Goal: Contribute content

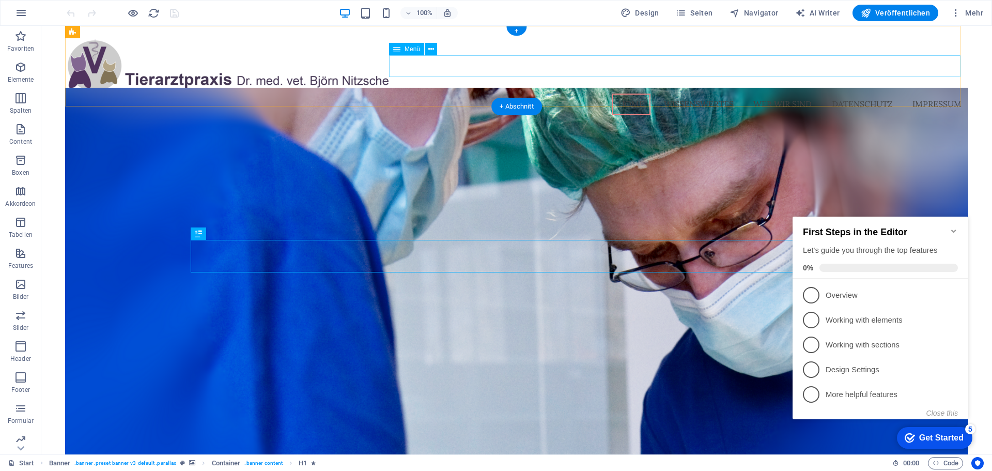
click at [700, 94] on nav "Home Wissenswertes Wer wir sind Datenschutz Impressum" at bounding box center [516, 105] width 903 height 22
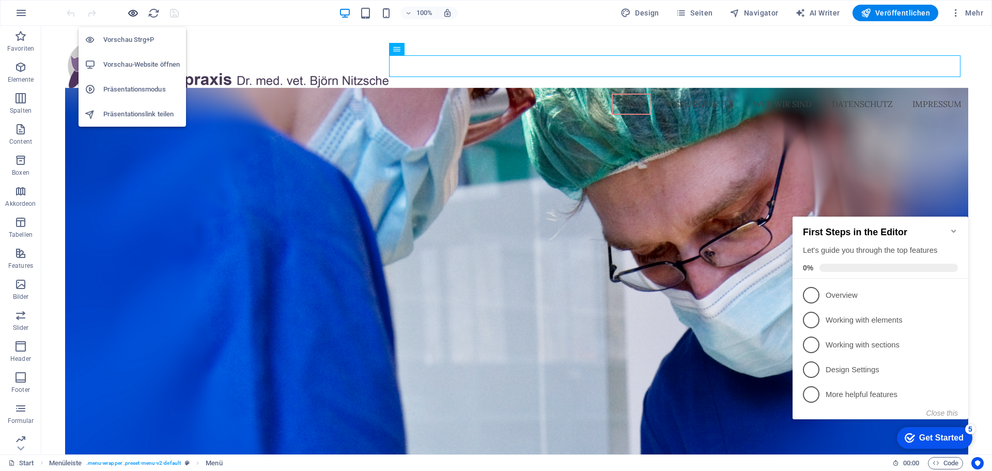
click at [133, 12] on icon "button" at bounding box center [133, 13] width 12 height 12
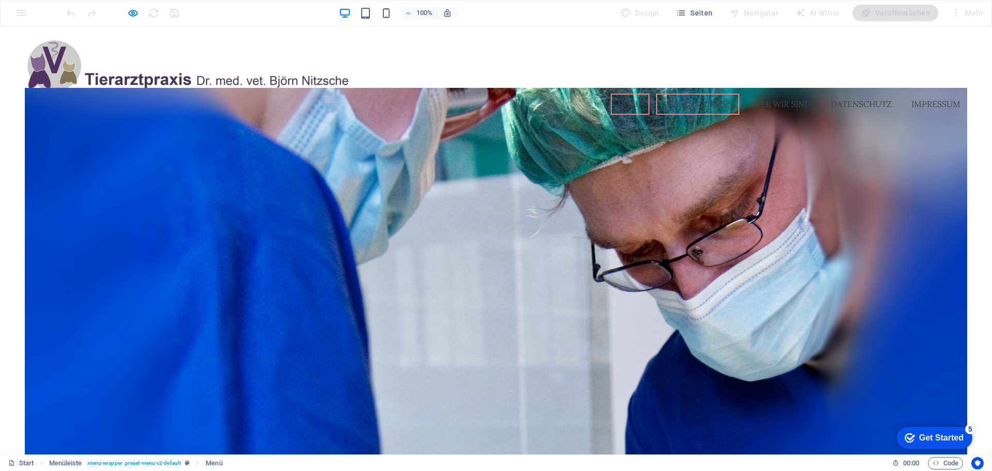
click at [684, 94] on link "Wissenswertes" at bounding box center [697, 105] width 83 height 22
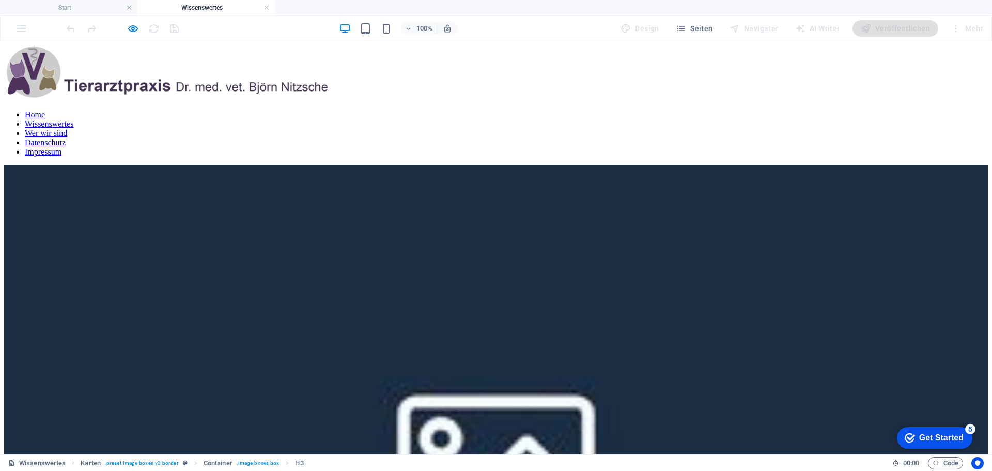
click at [123, 24] on div at bounding box center [123, 28] width 116 height 17
click at [130, 25] on icon "button" at bounding box center [133, 29] width 12 height 12
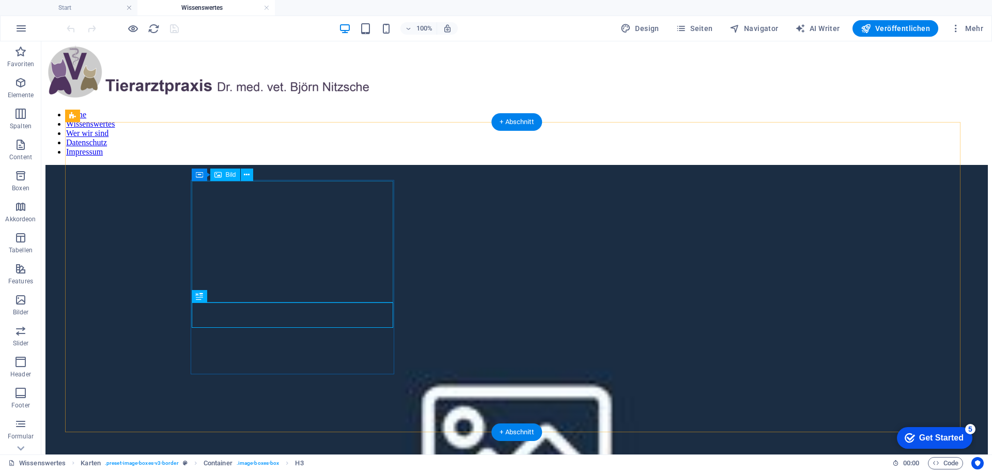
click at [285, 254] on figure at bounding box center [516, 449] width 942 height 568
select select "%"
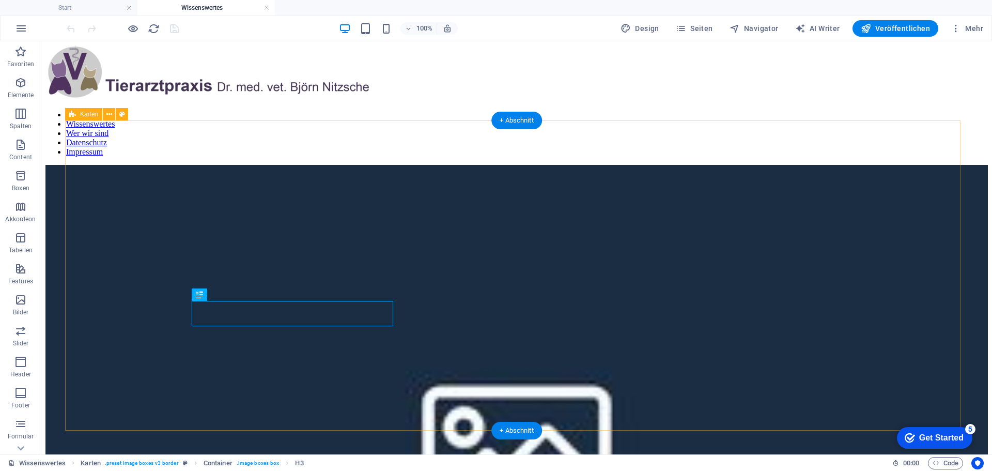
scroll to position [2, 0]
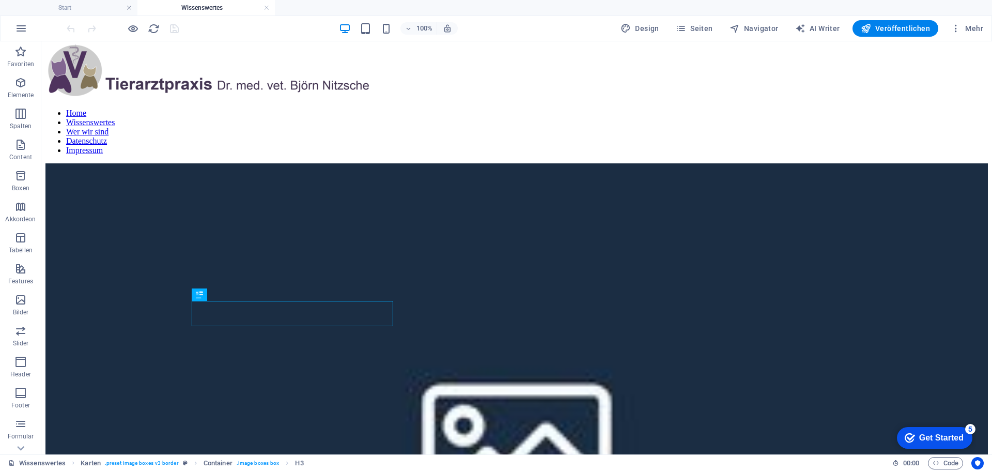
click at [17, 178] on icon "button" at bounding box center [20, 175] width 12 height 12
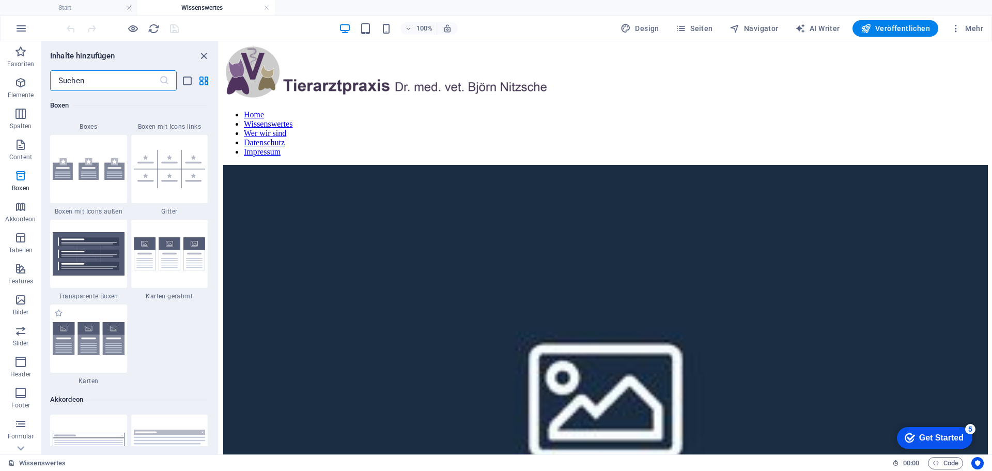
scroll to position [3108, 0]
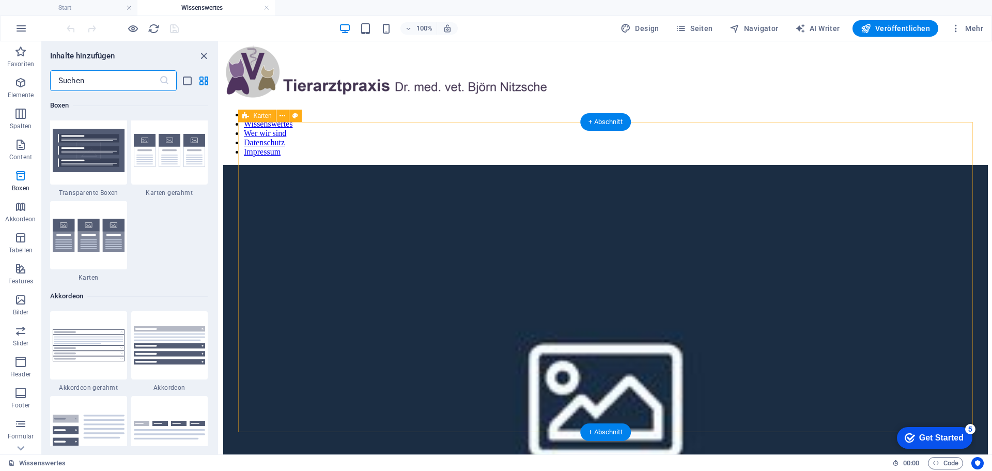
click at [400, 279] on figure at bounding box center [605, 395] width 765 height 461
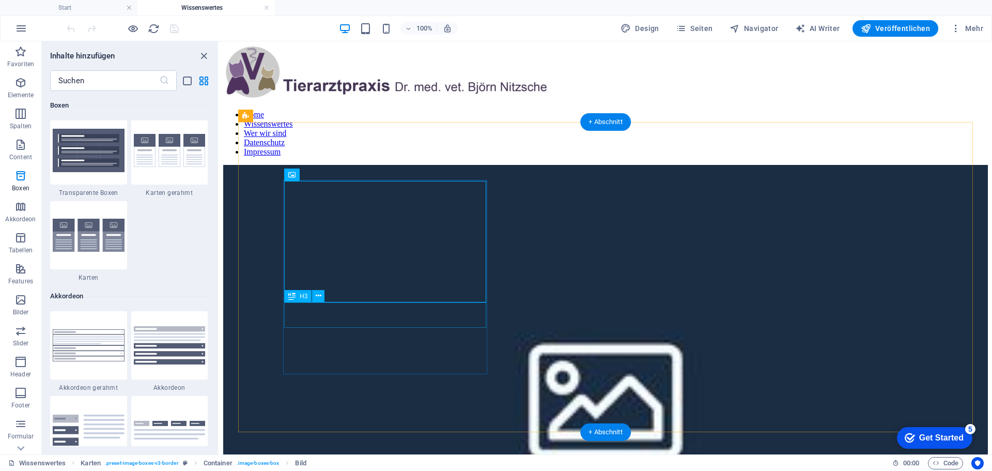
click at [378, 273] on figure at bounding box center [605, 395] width 765 height 461
click at [384, 244] on figure at bounding box center [605, 395] width 765 height 461
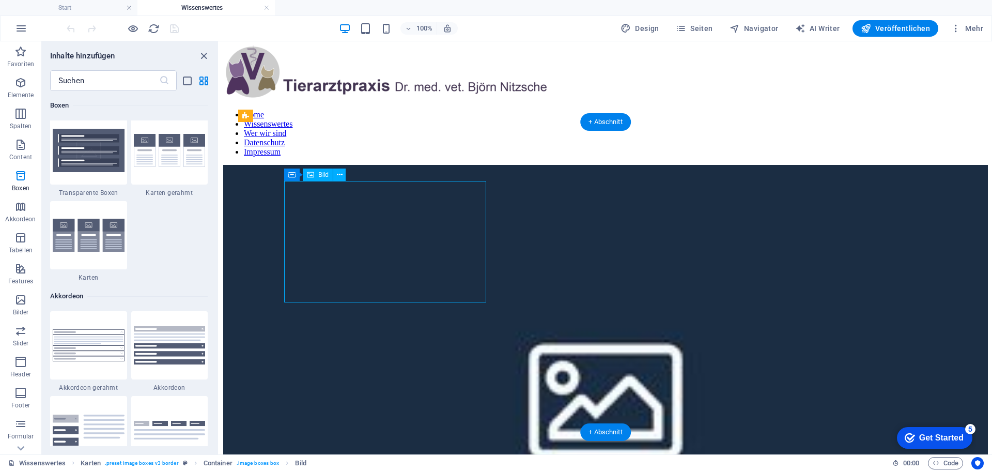
select select "%"
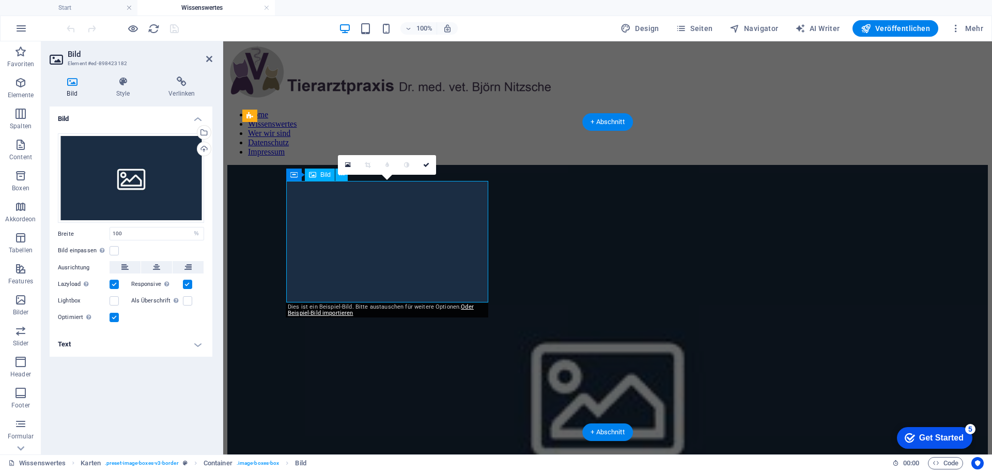
click at [384, 244] on figure at bounding box center [607, 394] width 761 height 459
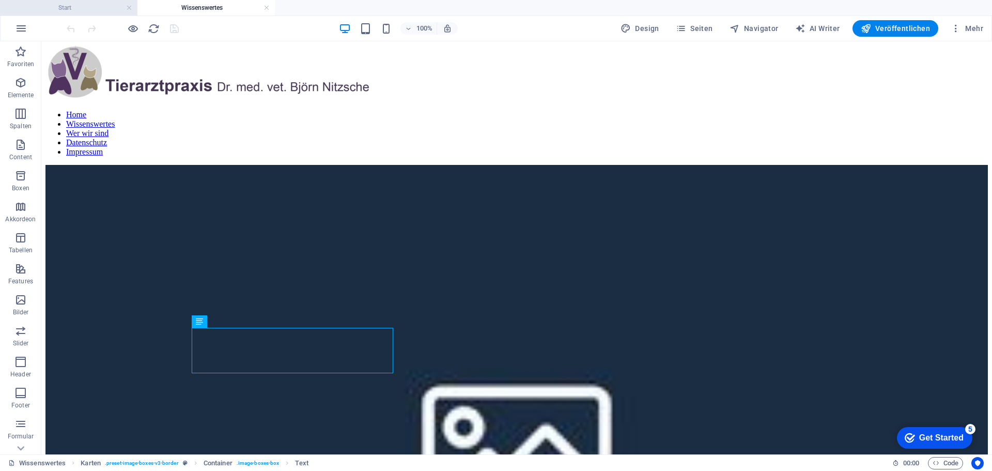
click at [100, 12] on h4 "Start" at bounding box center [68, 7] width 137 height 11
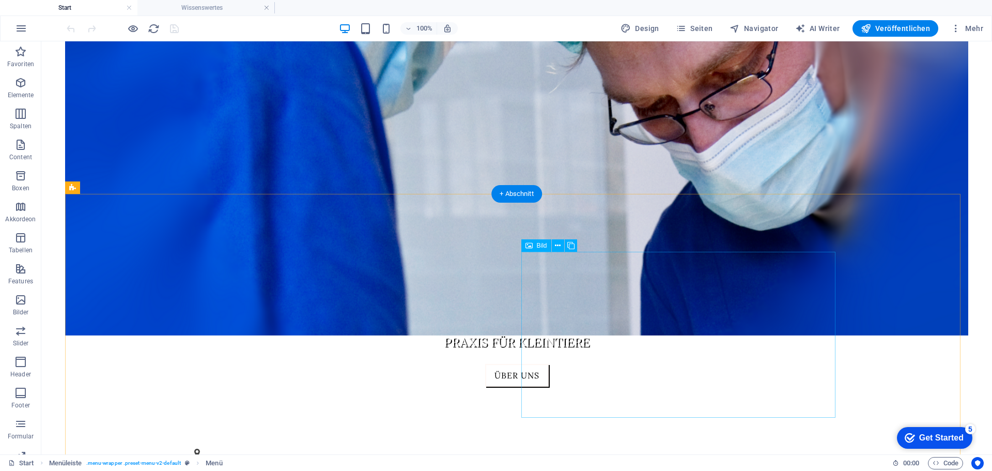
scroll to position [517, 0]
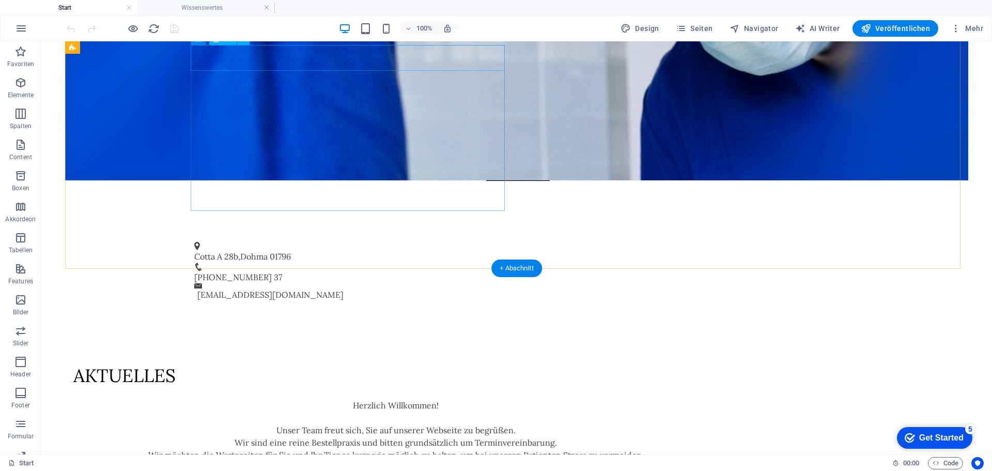
click at [259, 363] on div "Aktuelles" at bounding box center [395, 375] width 645 height 25
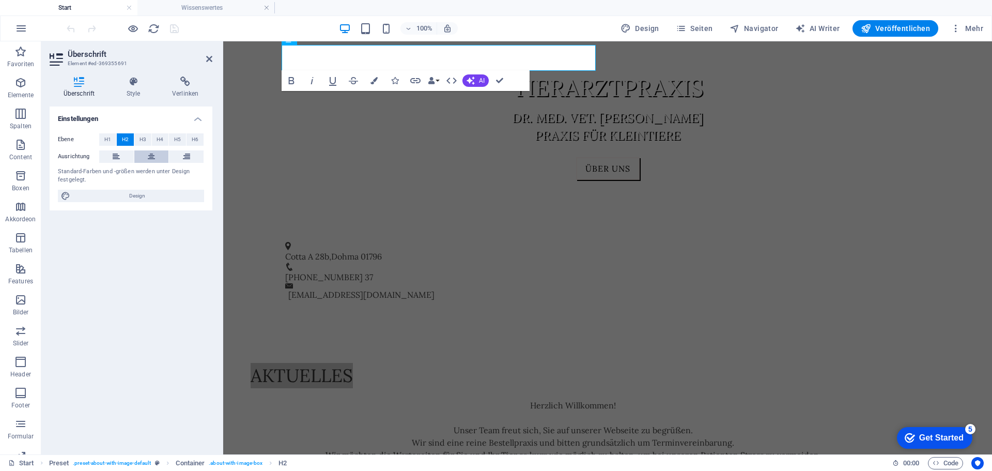
click at [148, 158] on icon at bounding box center [151, 156] width 7 height 12
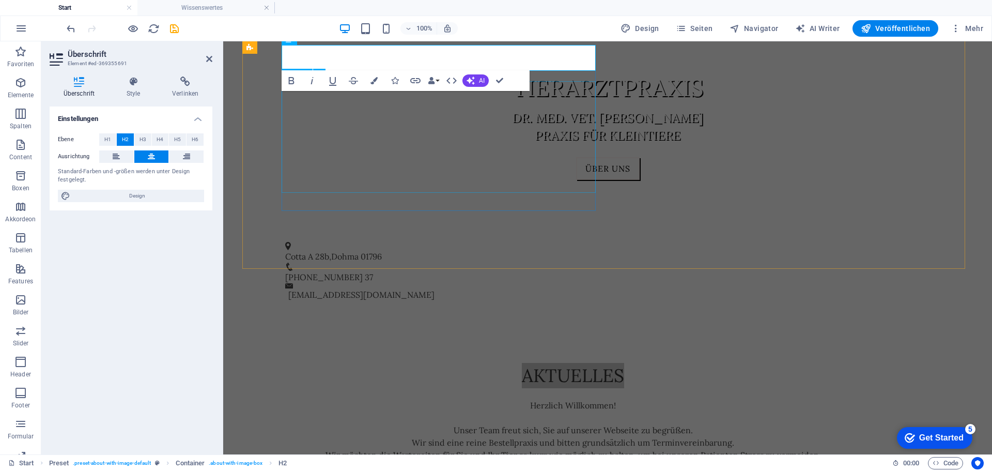
click at [477, 399] on div "Herzlich Willkommen! Unser Team freut sich, Sie auf unserer Webseite zu begrüße…" at bounding box center [573, 442] width 645 height 87
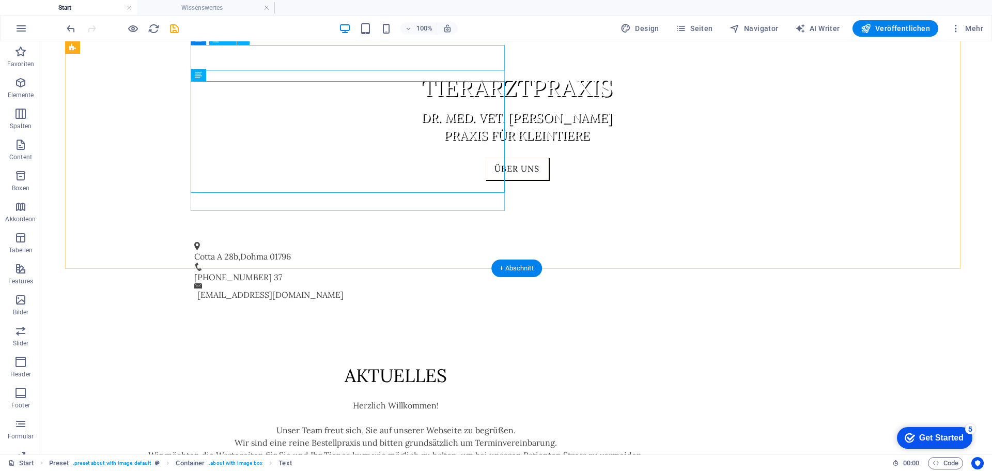
click at [368, 363] on div "Aktuelles" at bounding box center [395, 375] width 645 height 25
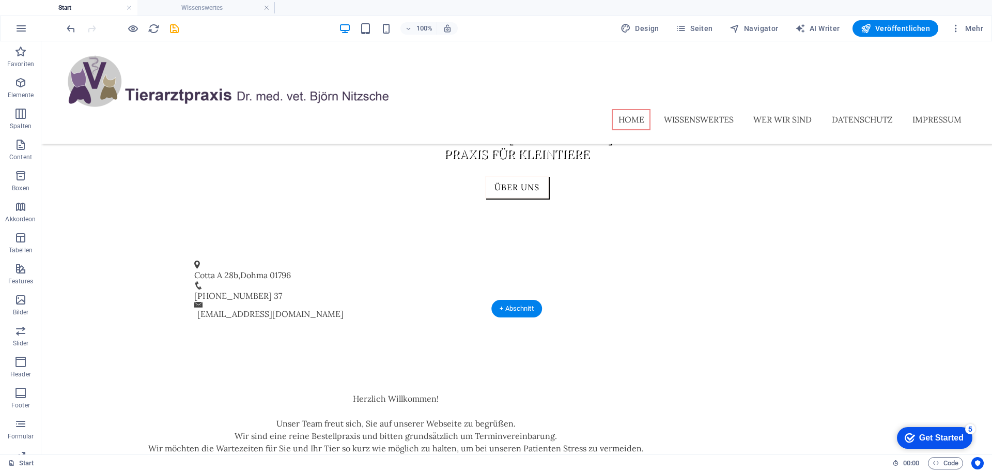
drag, startPoint x: 376, startPoint y: 59, endPoint x: 386, endPoint y: 226, distance: 167.2
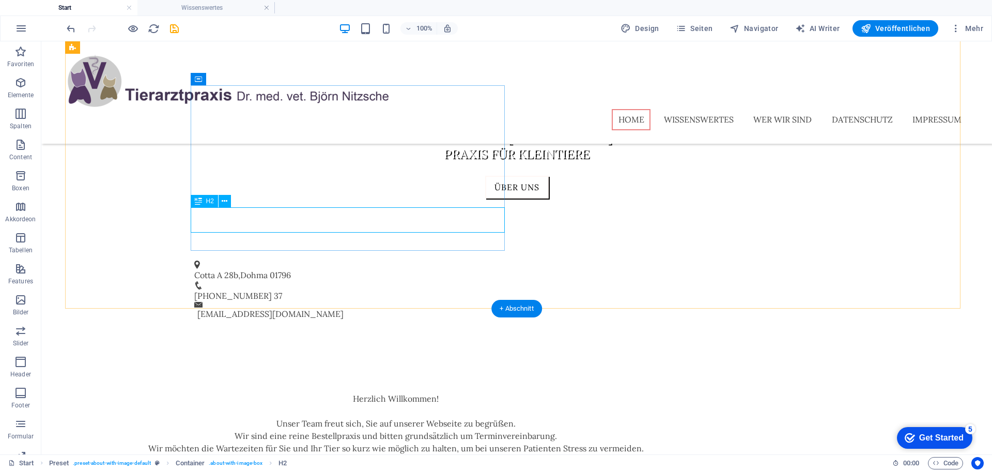
scroll to position [373, 0]
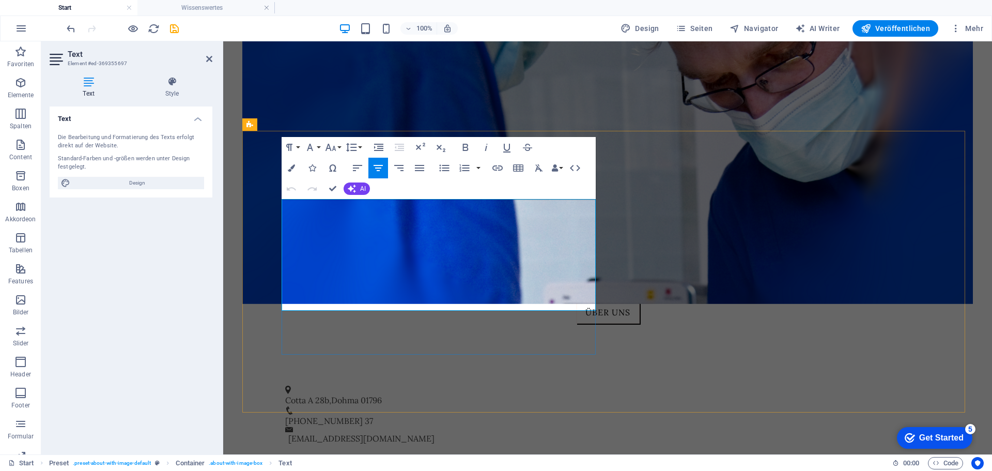
drag, startPoint x: 489, startPoint y: 201, endPoint x: 394, endPoint y: 206, distance: 95.2
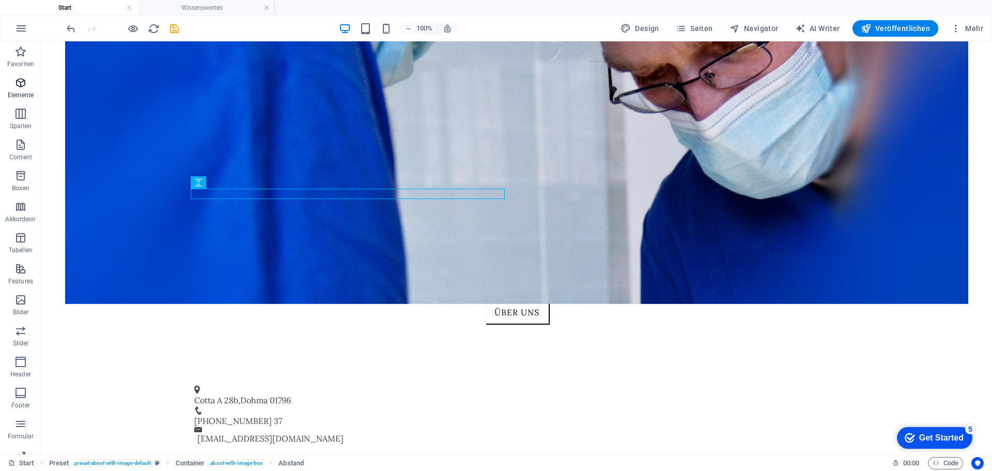
click at [21, 79] on icon "button" at bounding box center [20, 82] width 12 height 12
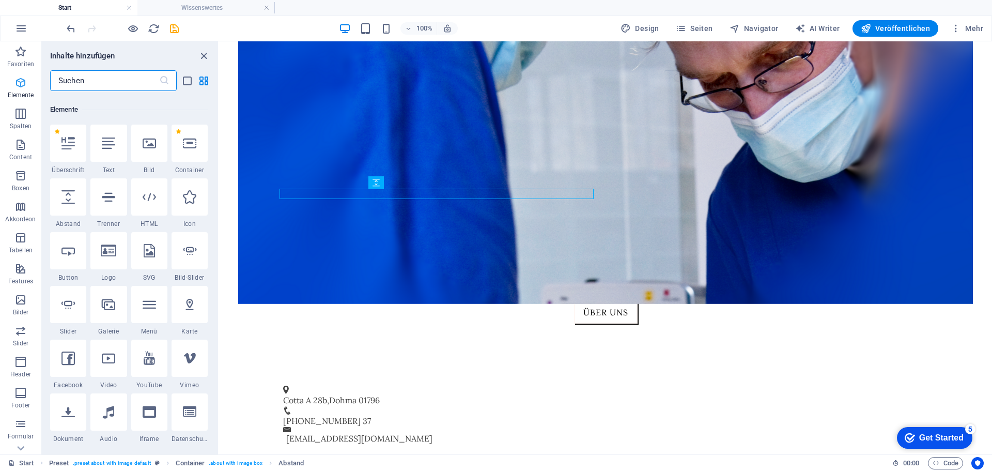
scroll to position [110, 0]
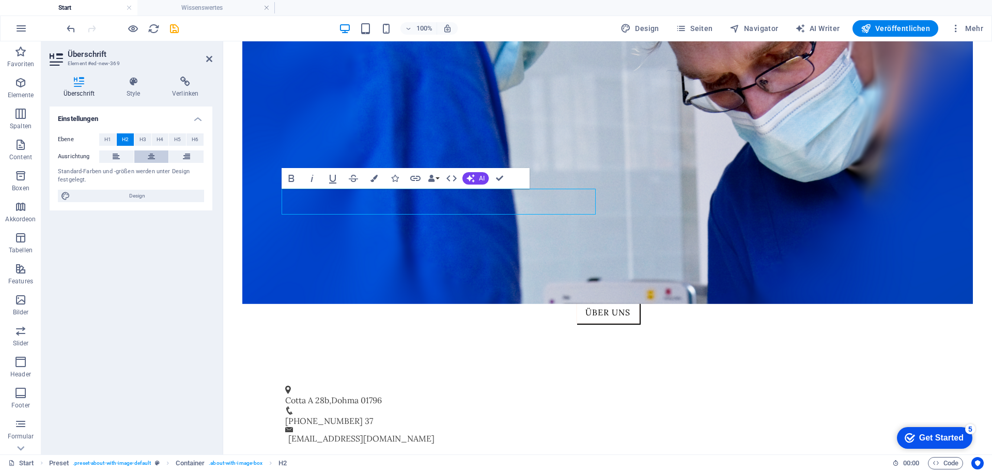
click at [149, 158] on icon at bounding box center [151, 156] width 7 height 12
click at [176, 30] on icon "save" at bounding box center [174, 29] width 12 height 12
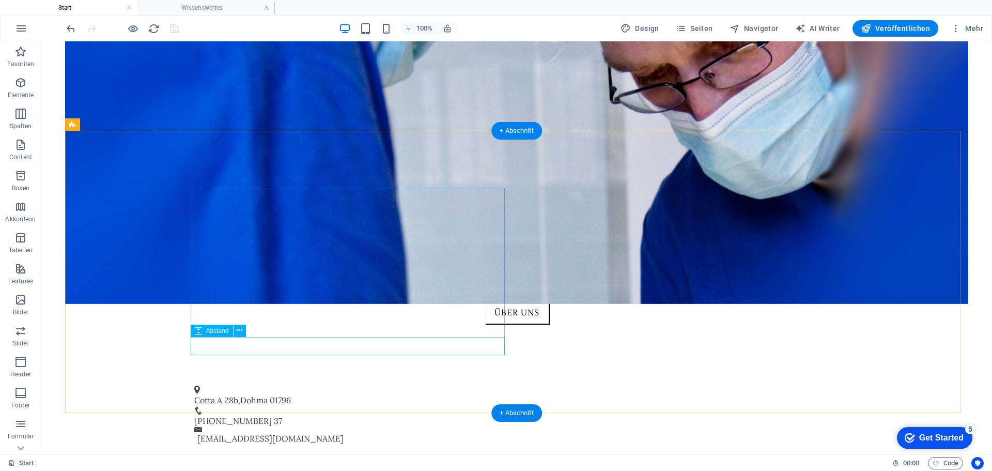
select select "px"
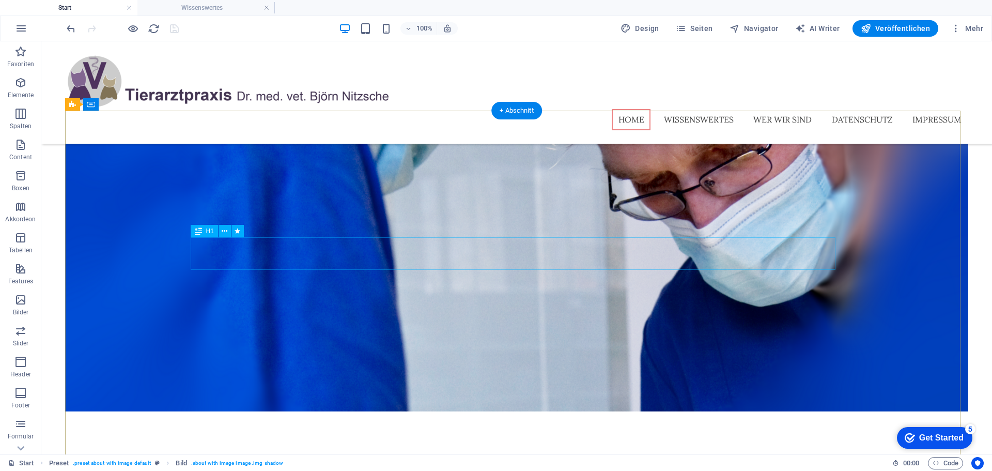
scroll to position [11, 0]
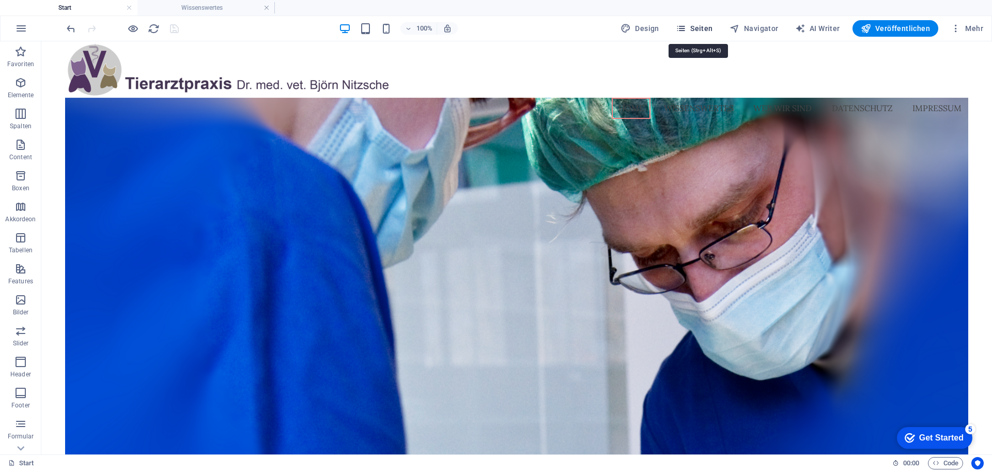
click at [703, 26] on span "Seiten" at bounding box center [694, 28] width 37 height 10
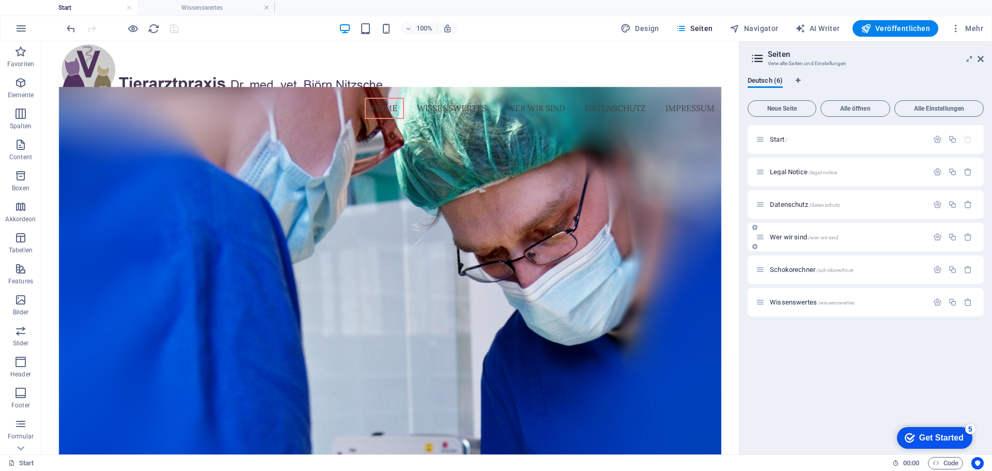
click at [786, 232] on div "Wer wir sind /wer-wir-sind" at bounding box center [842, 237] width 172 height 12
click at [784, 235] on span "Wer wir sind /wer-wir-sind" at bounding box center [804, 237] width 69 height 8
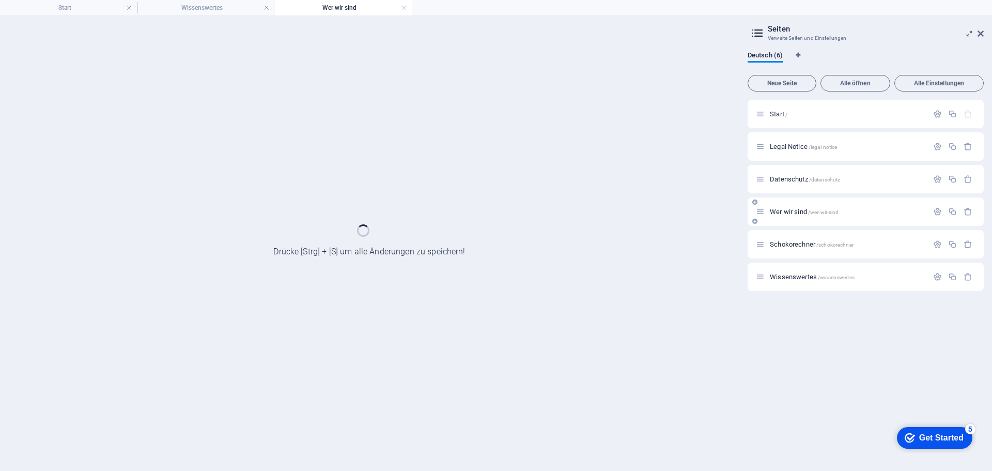
scroll to position [0, 0]
click at [784, 235] on div "[PERSON_NAME] /schokorechner" at bounding box center [866, 244] width 236 height 28
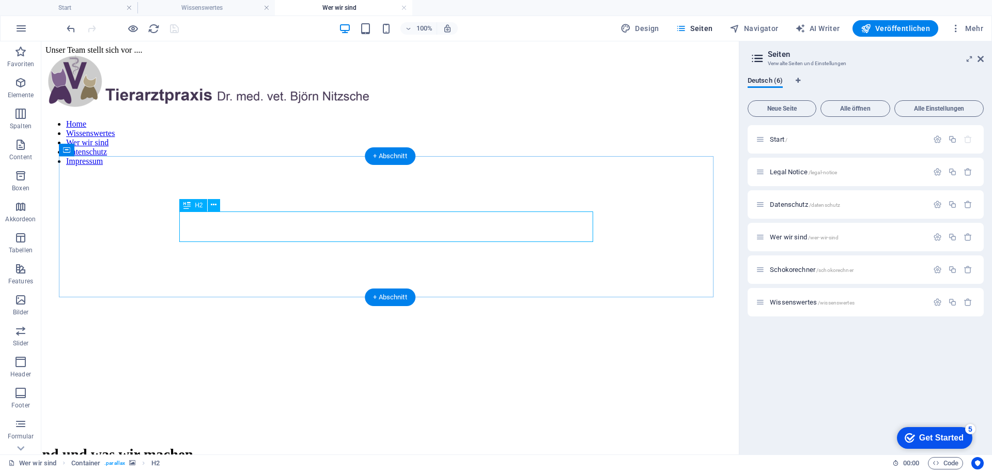
click at [520, 446] on div "Wer wir sind und was wir machen" at bounding box center [390, 454] width 827 height 17
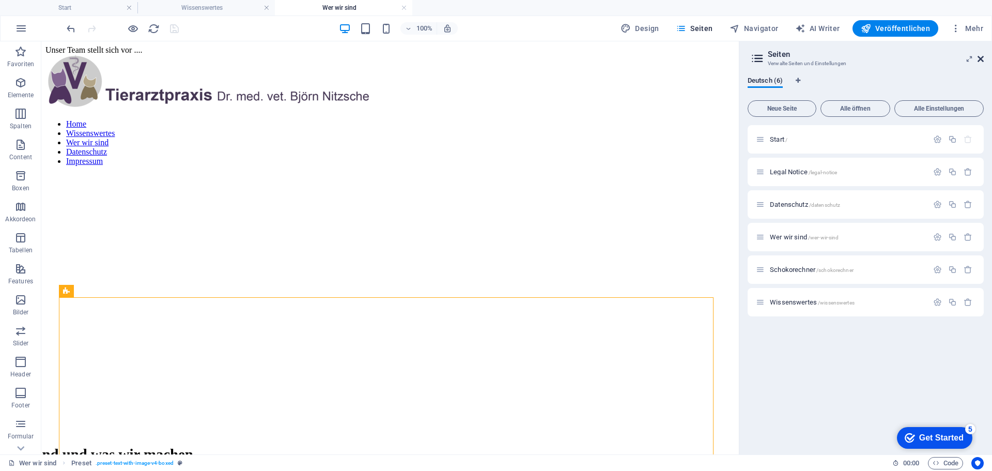
click at [980, 56] on icon at bounding box center [981, 59] width 6 height 8
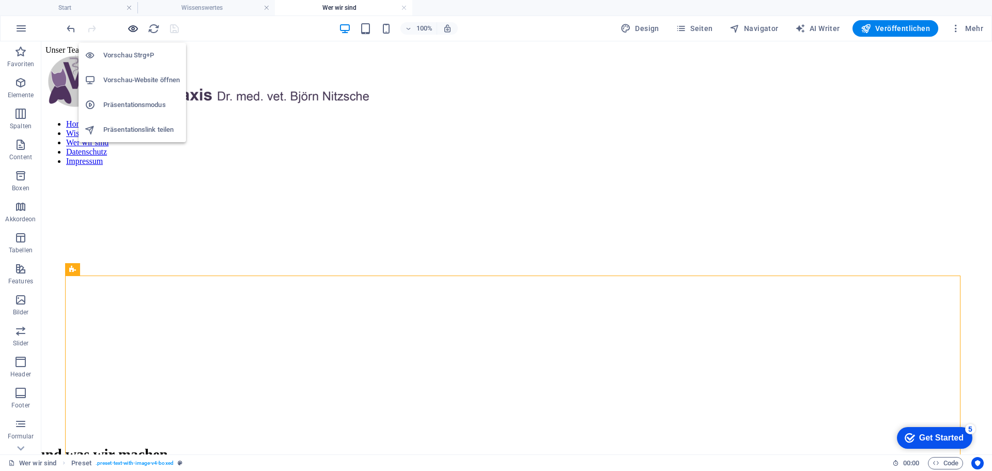
click at [137, 24] on icon "button" at bounding box center [133, 29] width 12 height 12
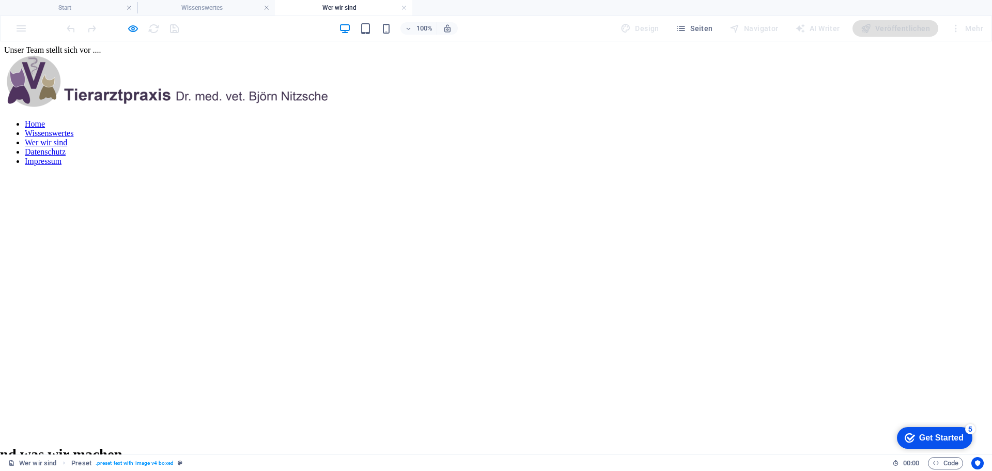
click at [45, 119] on link "Home" at bounding box center [35, 123] width 20 height 9
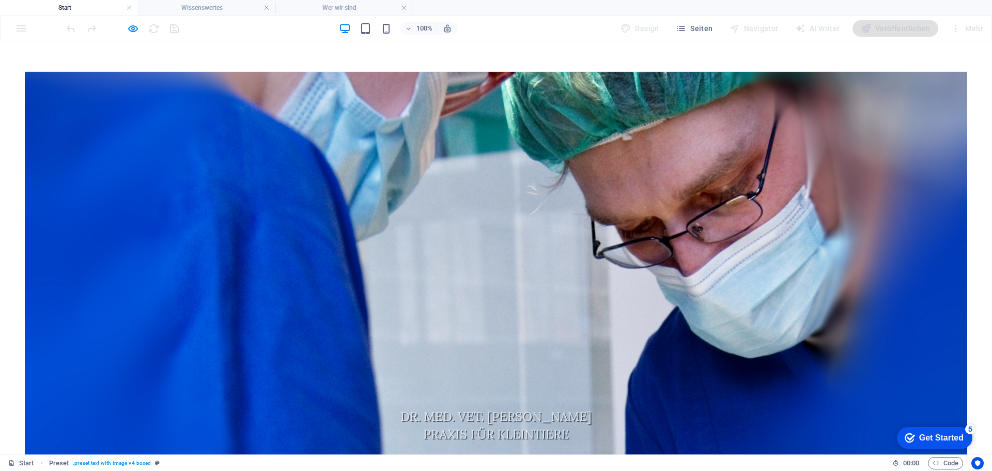
scroll to position [425, 0]
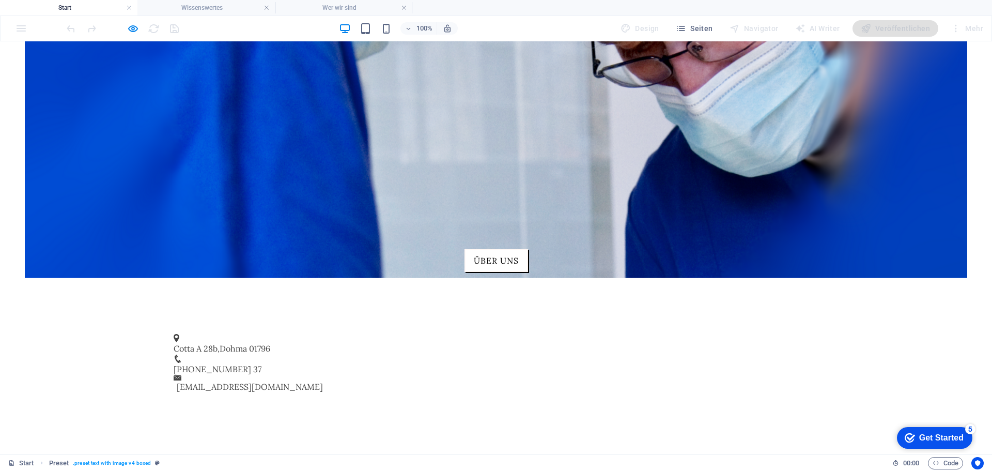
click at [136, 27] on icon "button" at bounding box center [133, 29] width 12 height 12
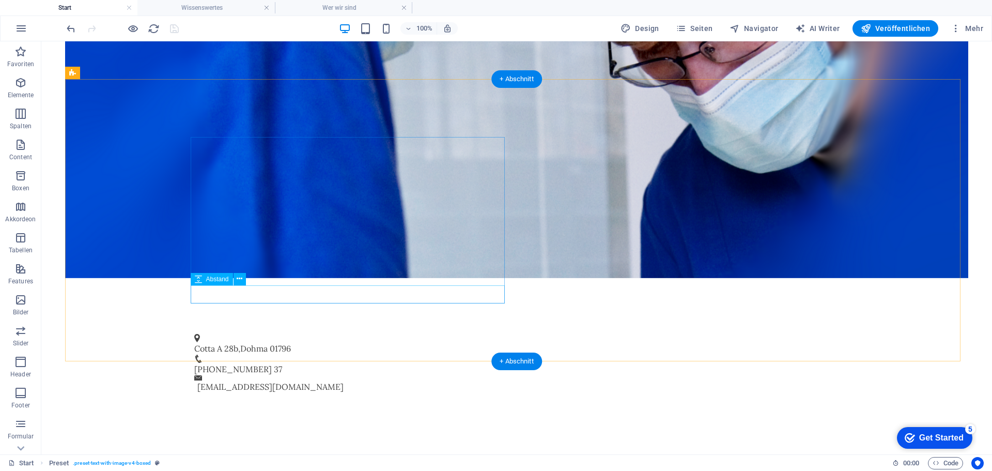
select select "px"
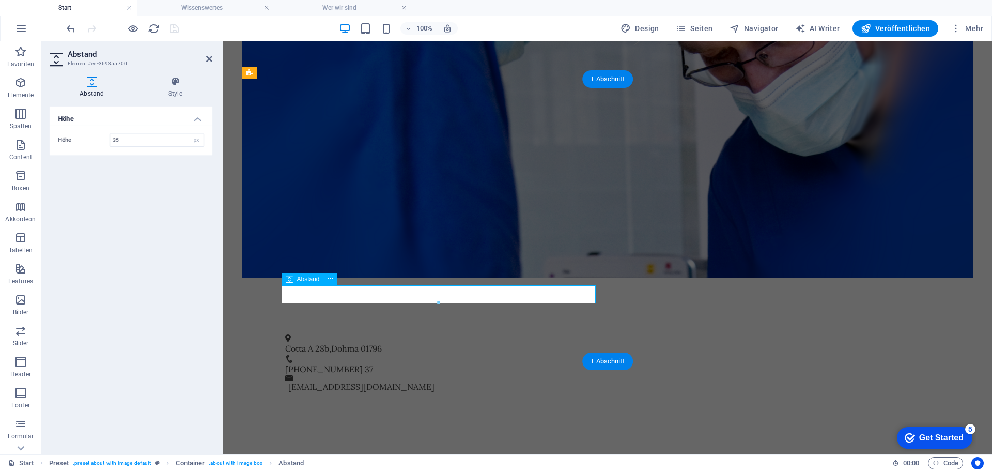
click at [329, 273] on icon at bounding box center [331, 278] width 6 height 11
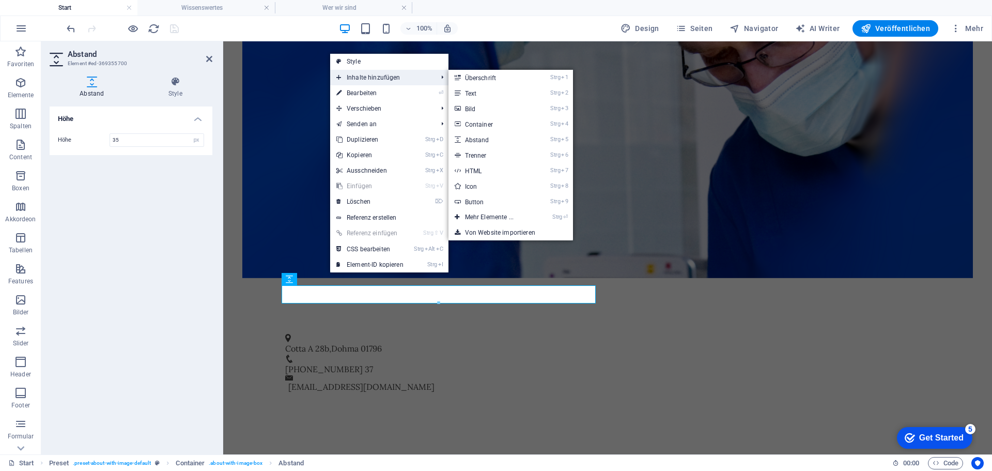
click at [375, 73] on span "Inhalte hinzufügen" at bounding box center [381, 78] width 103 height 16
click at [475, 92] on link "Strg 2 Text" at bounding box center [491, 93] width 86 height 16
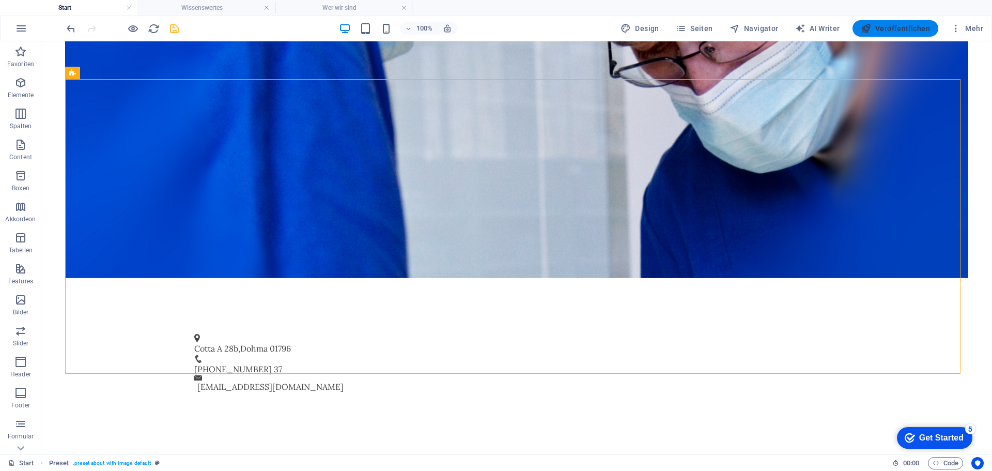
click at [884, 28] on span "Veröffentlichen" at bounding box center [895, 28] width 69 height 10
